Goal: Check status

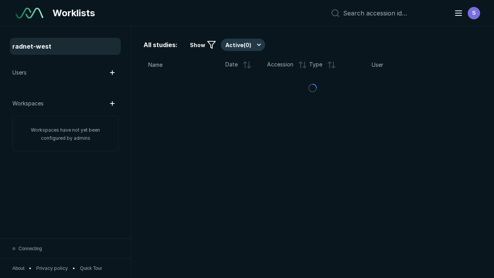
scroll to position [2106, 3212]
